Goal: Check status: Check status

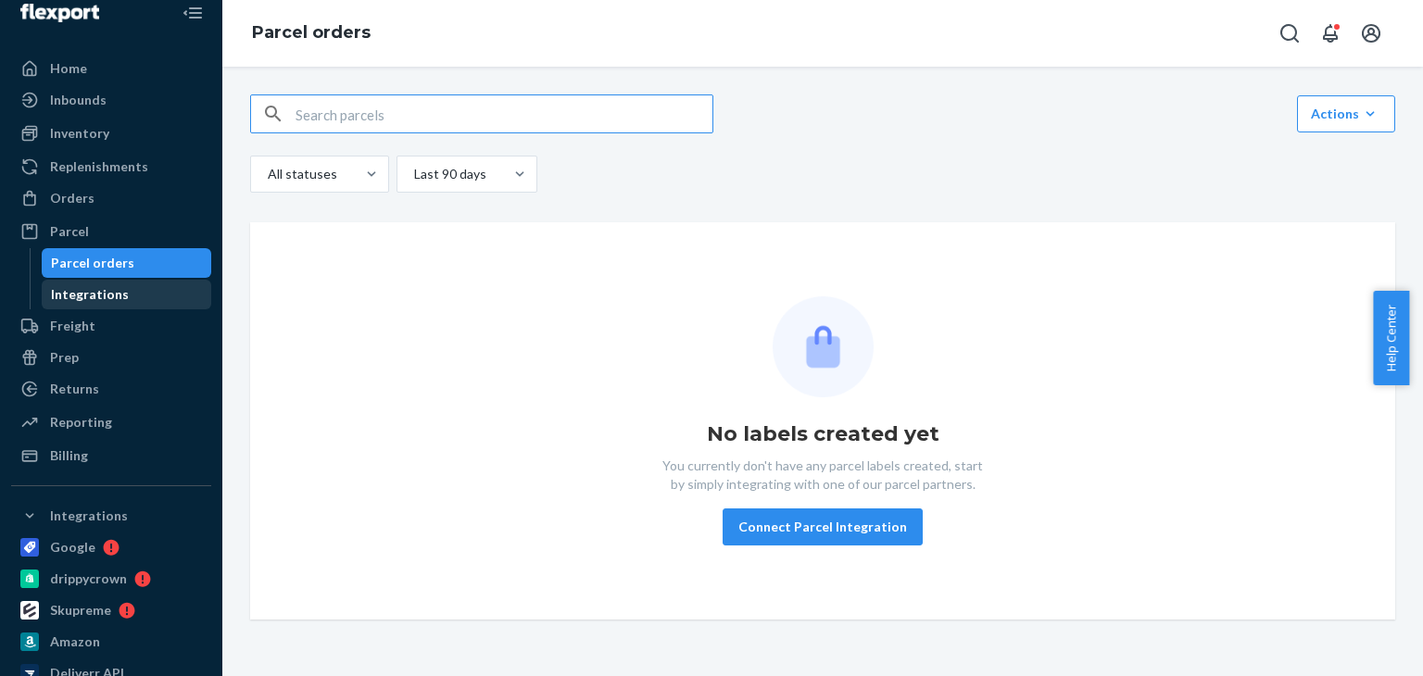
drag, startPoint x: 122, startPoint y: 296, endPoint x: 101, endPoint y: 194, distance: 104.1
click at [122, 296] on div "Integrations" at bounding box center [127, 295] width 167 height 26
click at [102, 195] on div "Orders" at bounding box center [111, 198] width 196 height 26
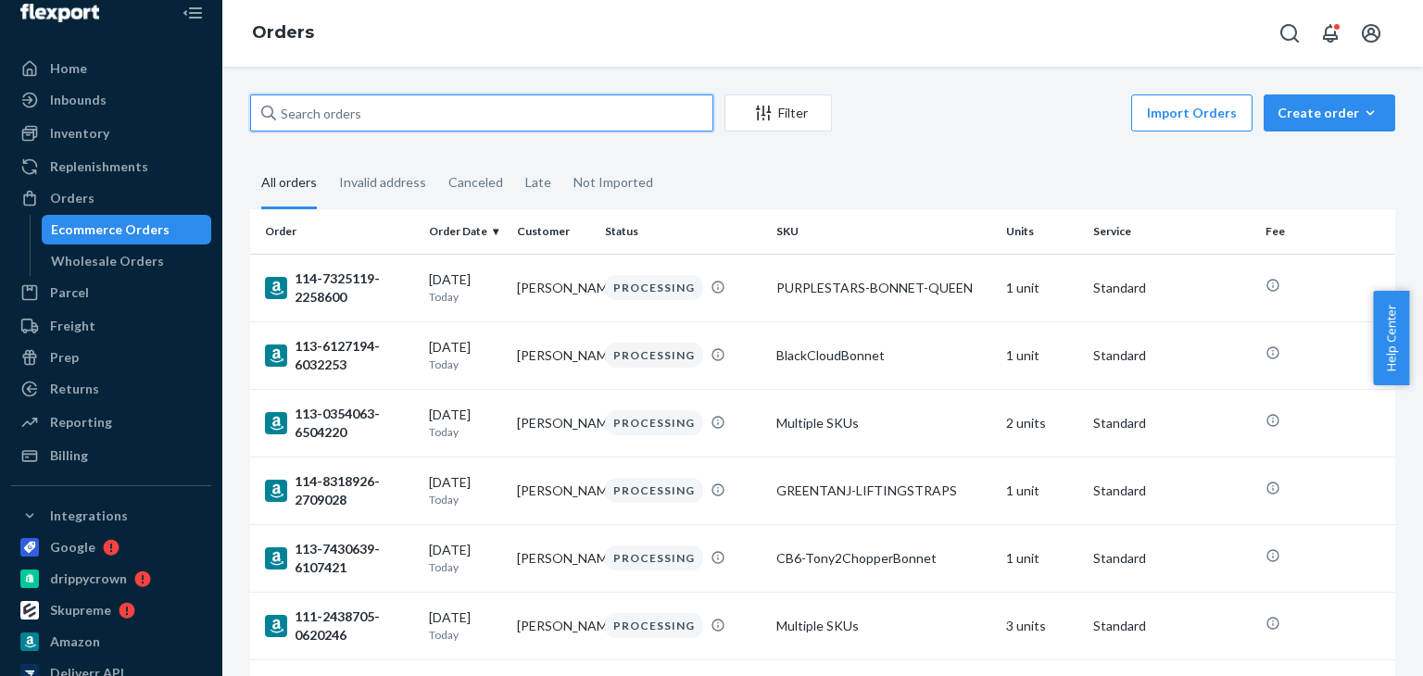
click at [463, 107] on input "text" at bounding box center [481, 112] width 463 height 37
type input "walmart"
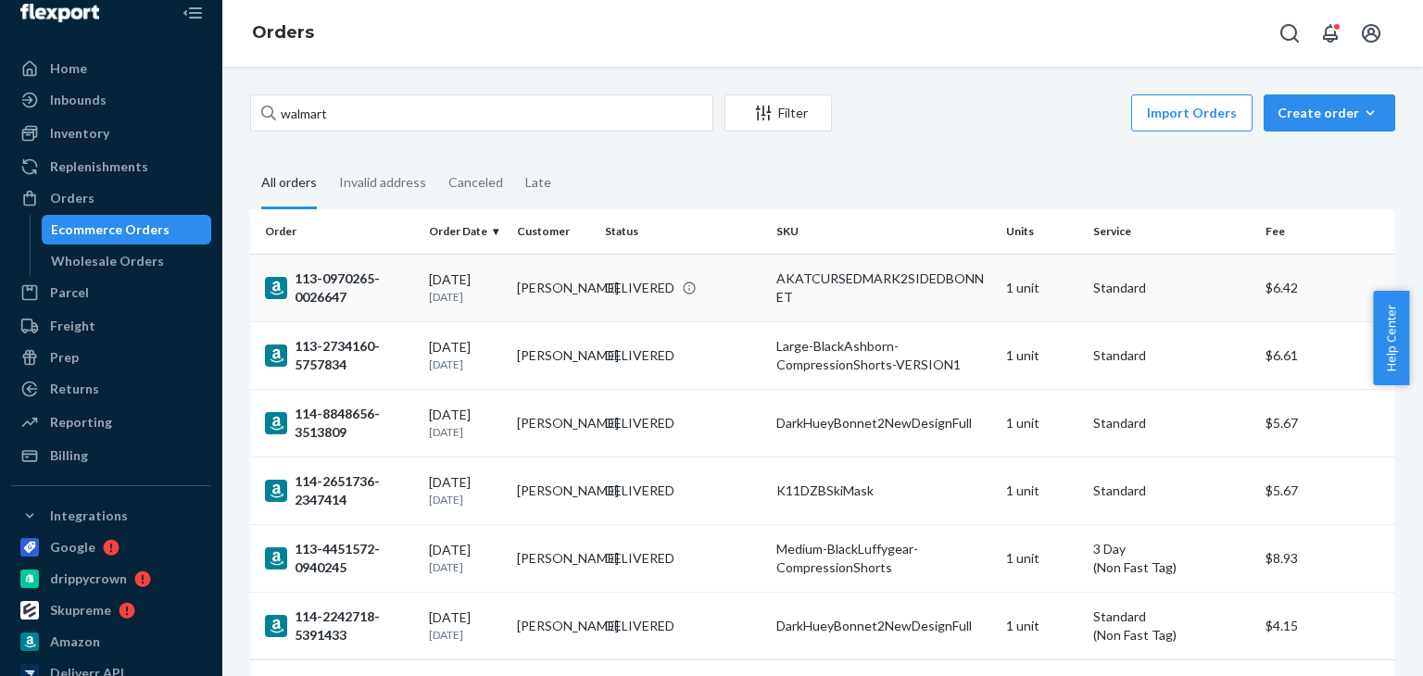
click at [336, 278] on div "113-0970265-0026647" at bounding box center [339, 288] width 149 height 37
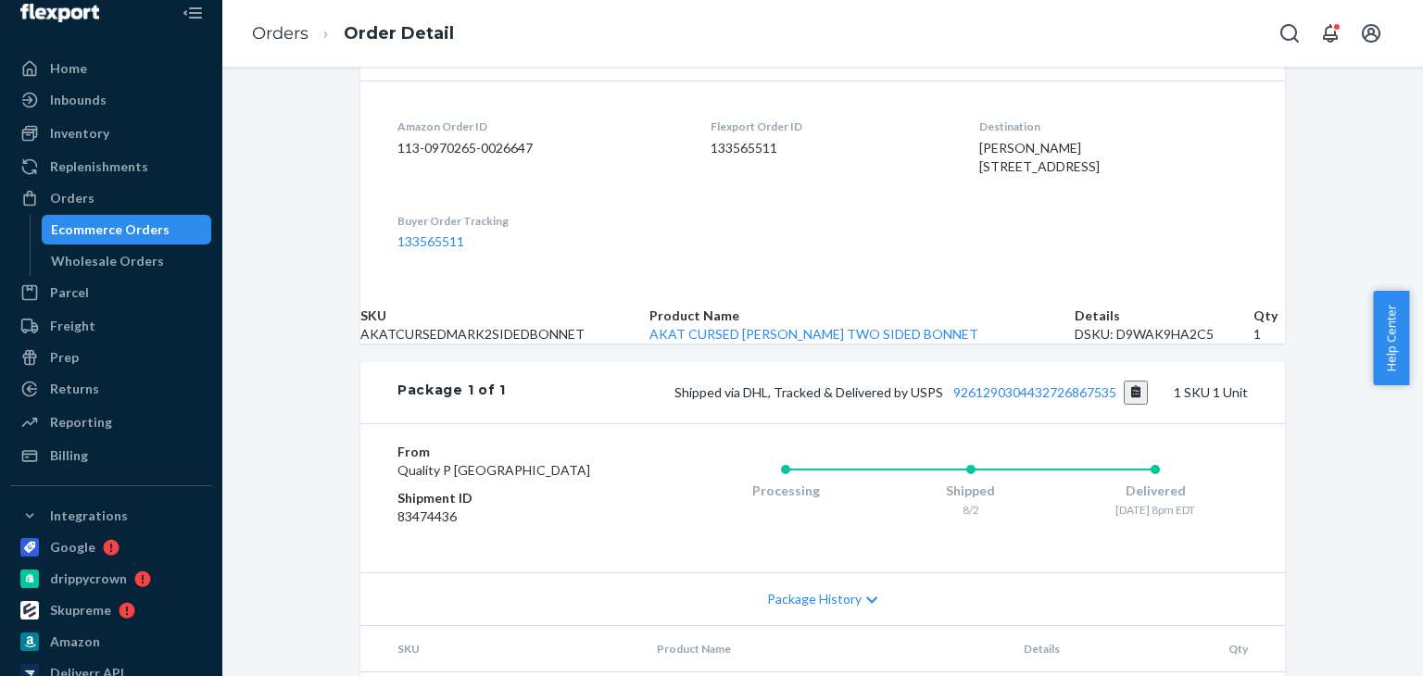
scroll to position [619, 0]
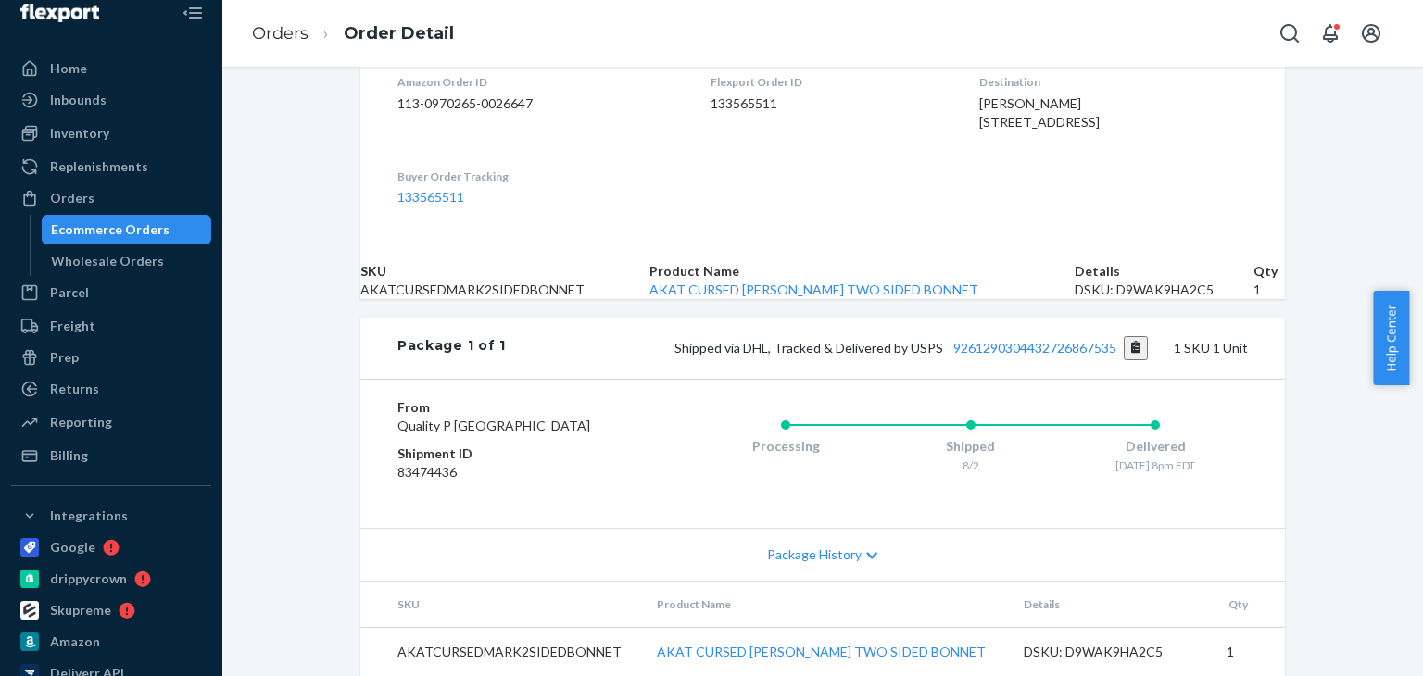
click at [856, 531] on div "Package History" at bounding box center [822, 554] width 924 height 53
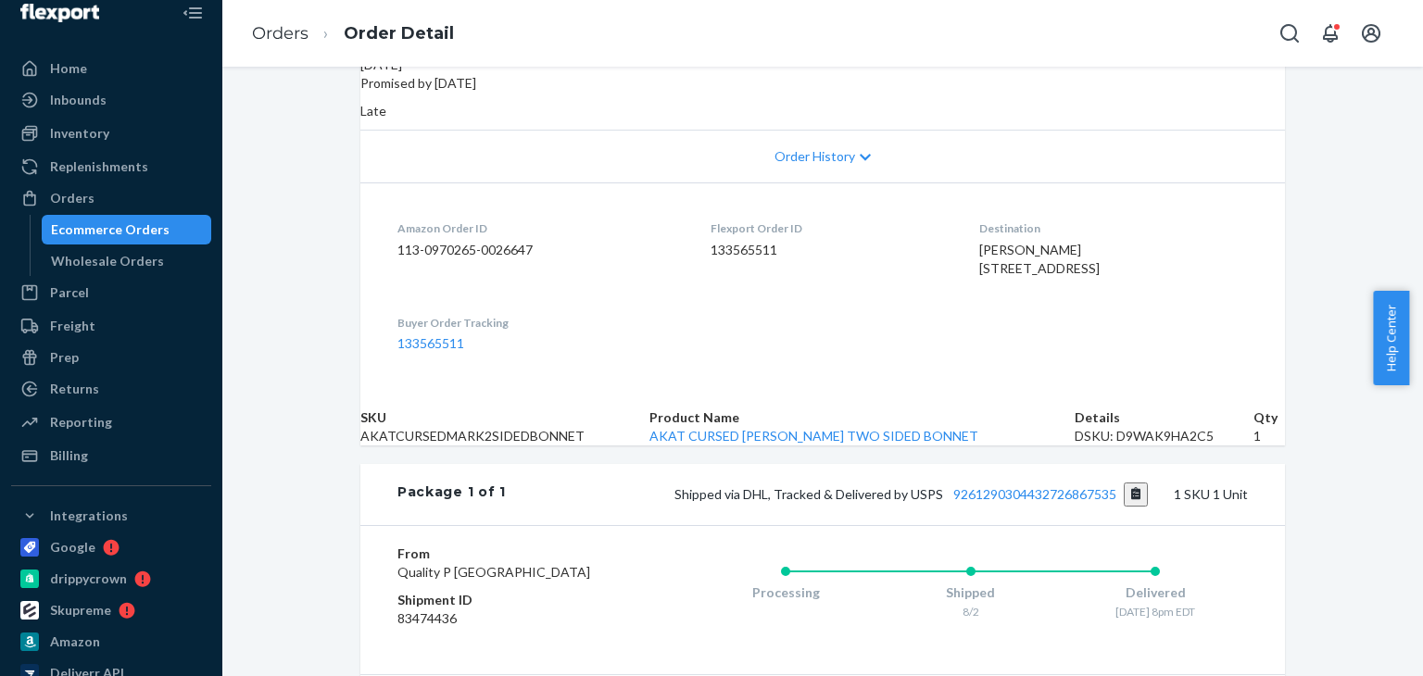
scroll to position [547, 0]
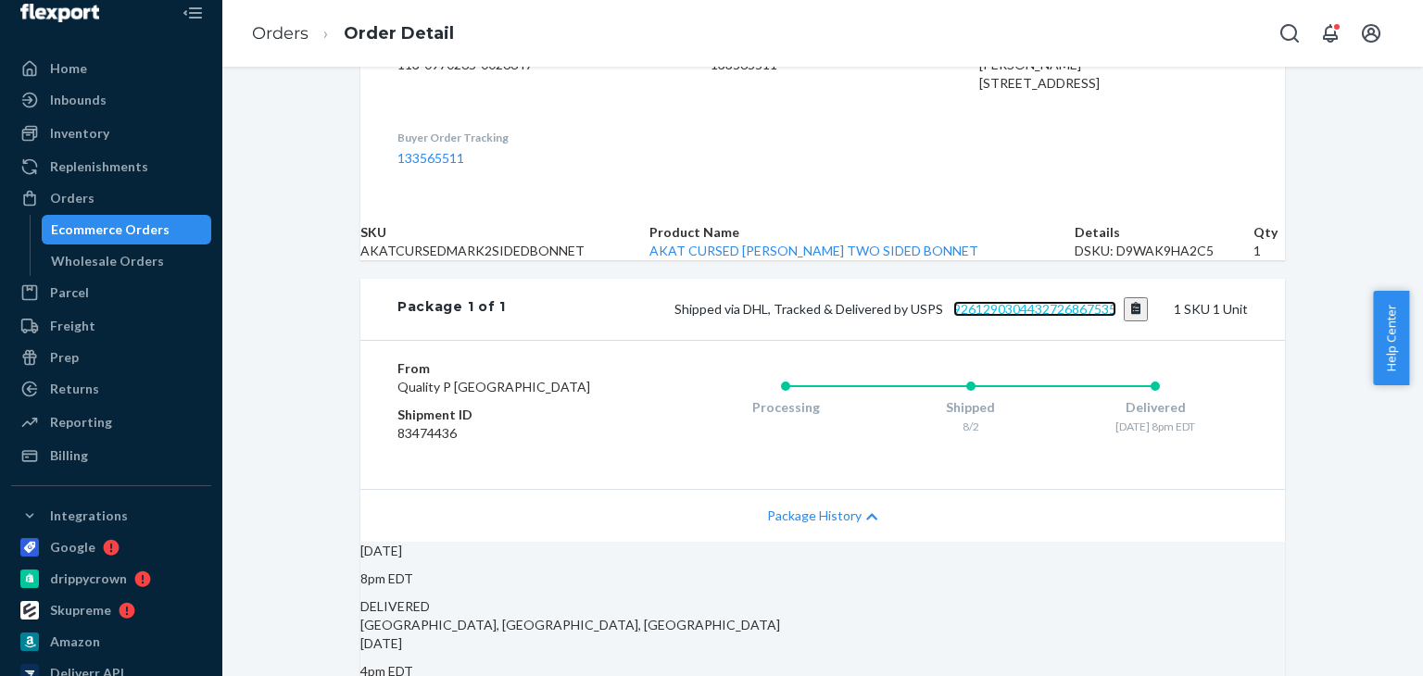
click at [1072, 317] on link "9261290304432726867535" at bounding box center [1034, 309] width 163 height 16
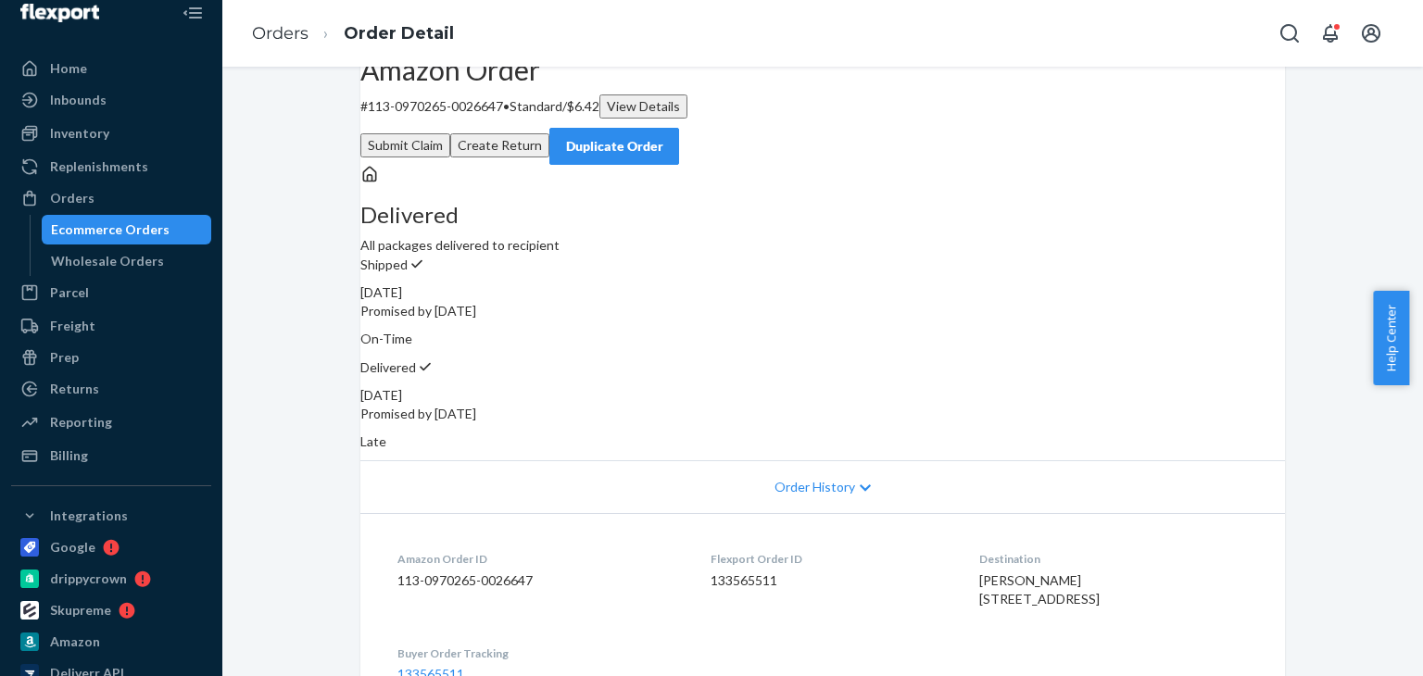
scroll to position [0, 0]
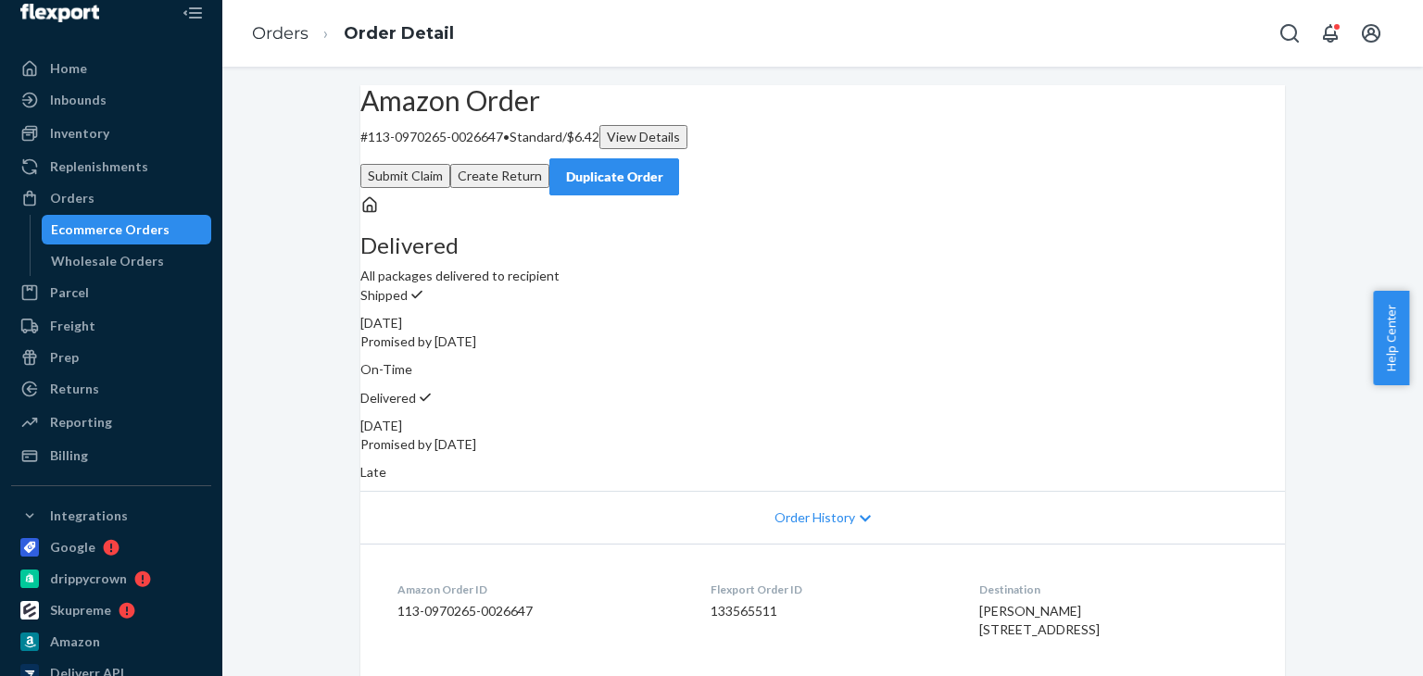
click at [680, 146] on div "View Details" at bounding box center [643, 137] width 73 height 19
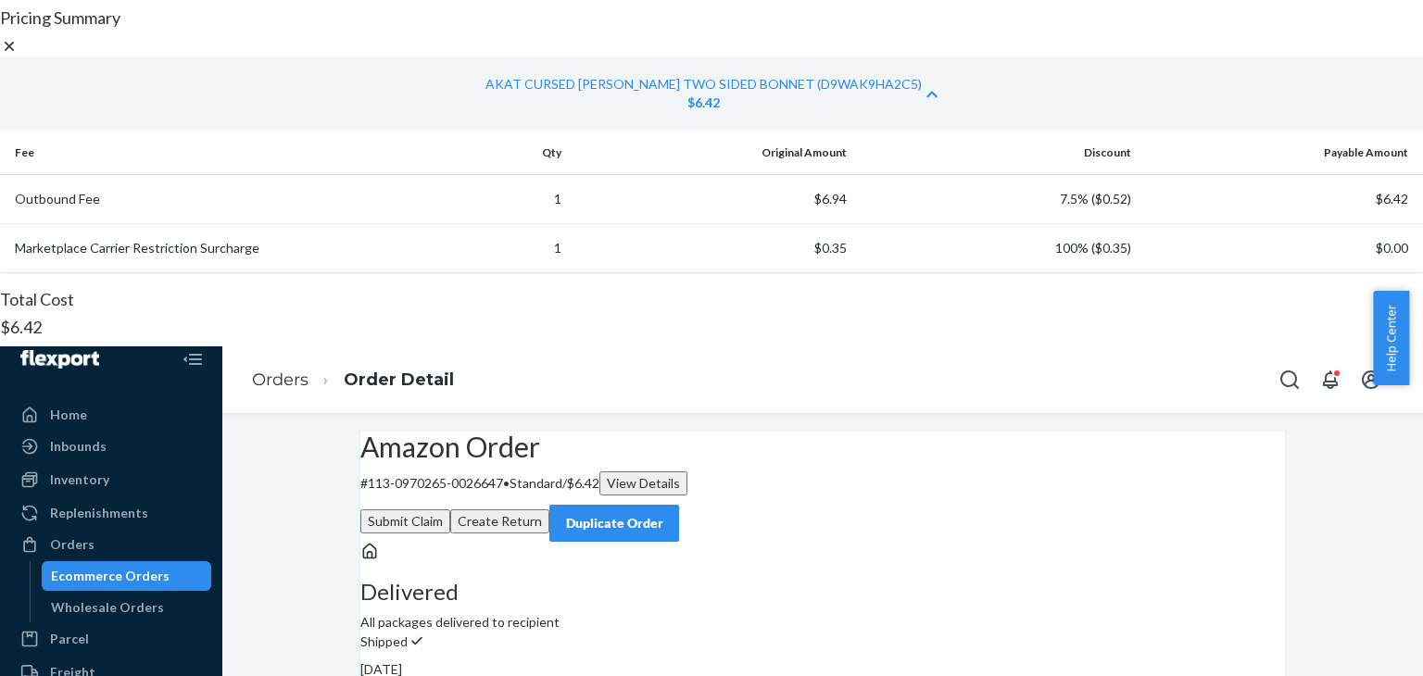
click at [1378, 407] on div "Pricing Summary AKAT CURSED MARK TWO SIDED BONNET (D9WAK9HA2C5) $6.42 Fee Qty O…" at bounding box center [711, 515] width 1423 height 1013
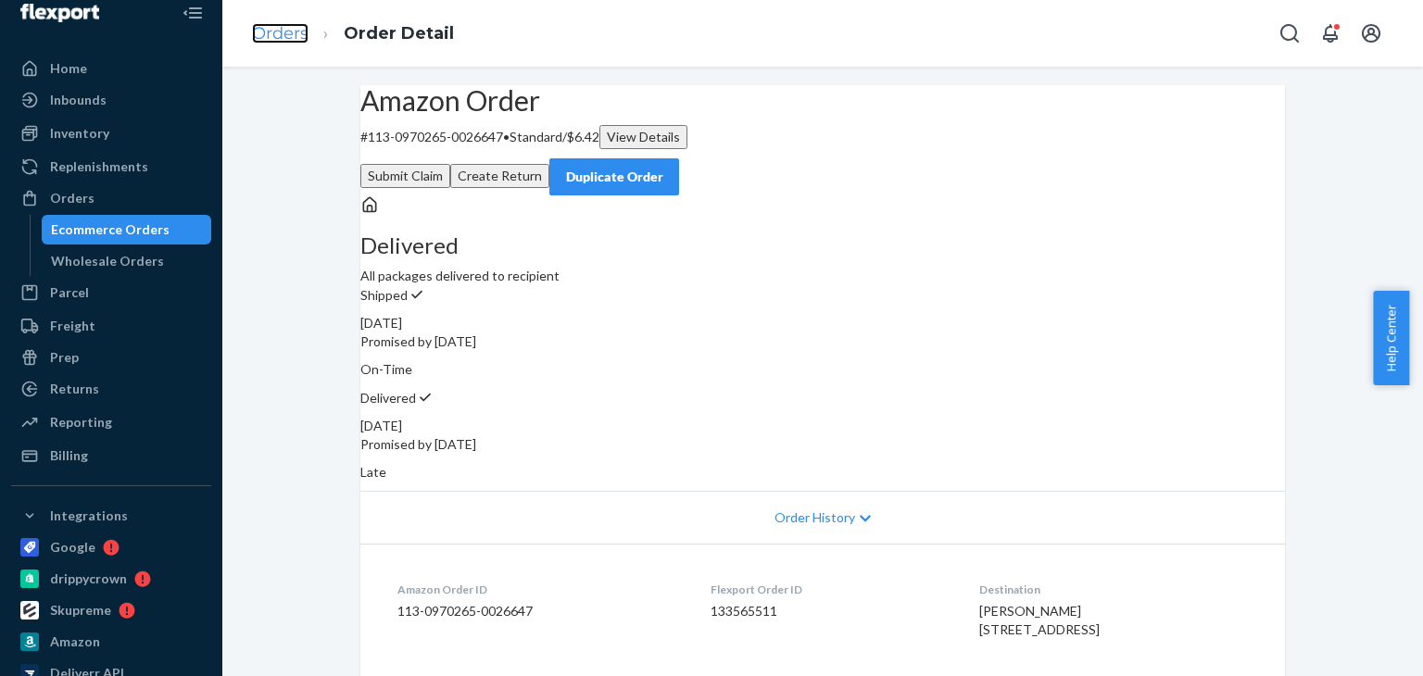
click at [273, 34] on link "Orders" at bounding box center [280, 33] width 57 height 20
